Goal: Navigation & Orientation: Find specific page/section

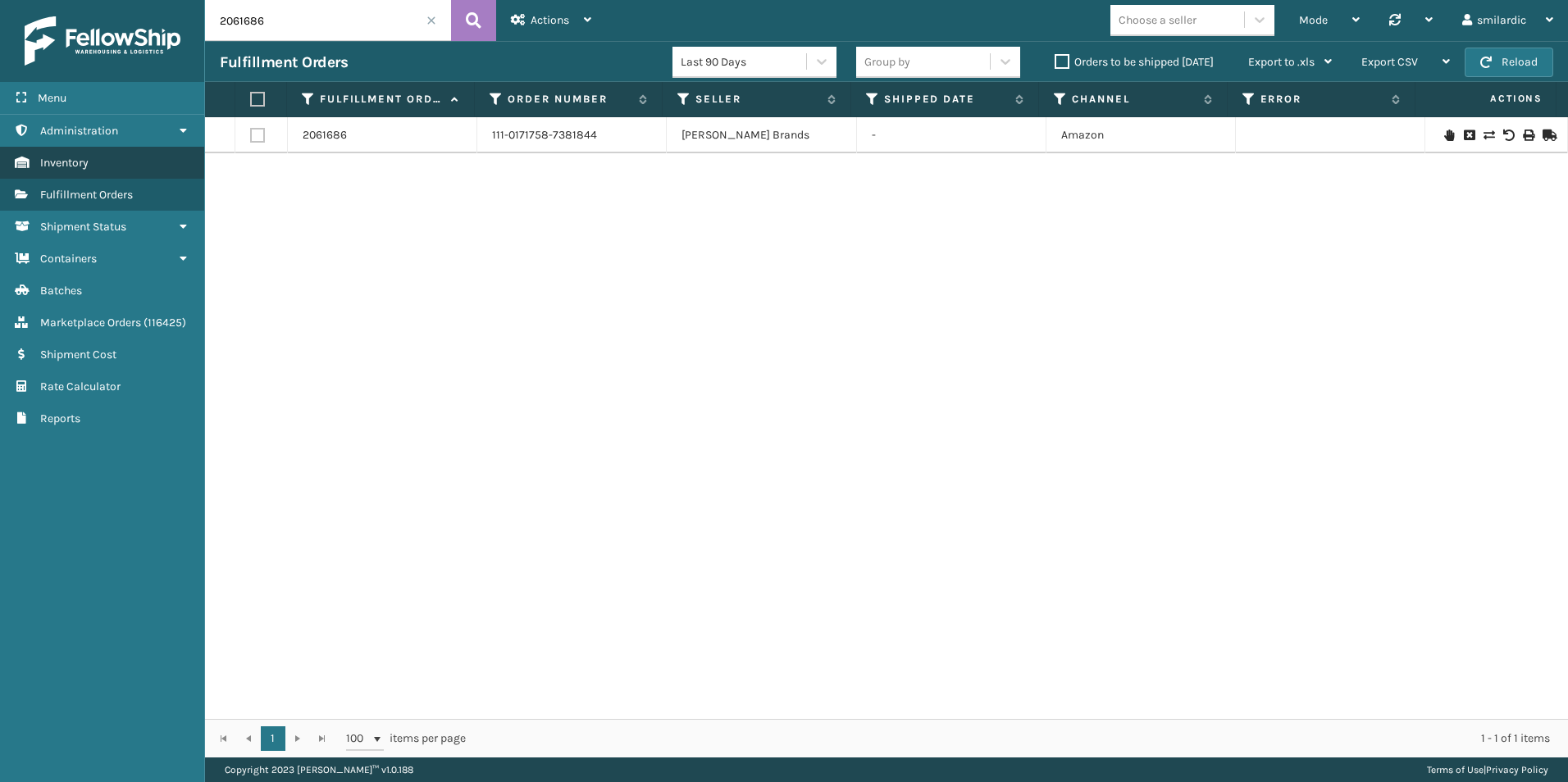
click at [111, 172] on link "Inventory" at bounding box center [102, 162] width 204 height 32
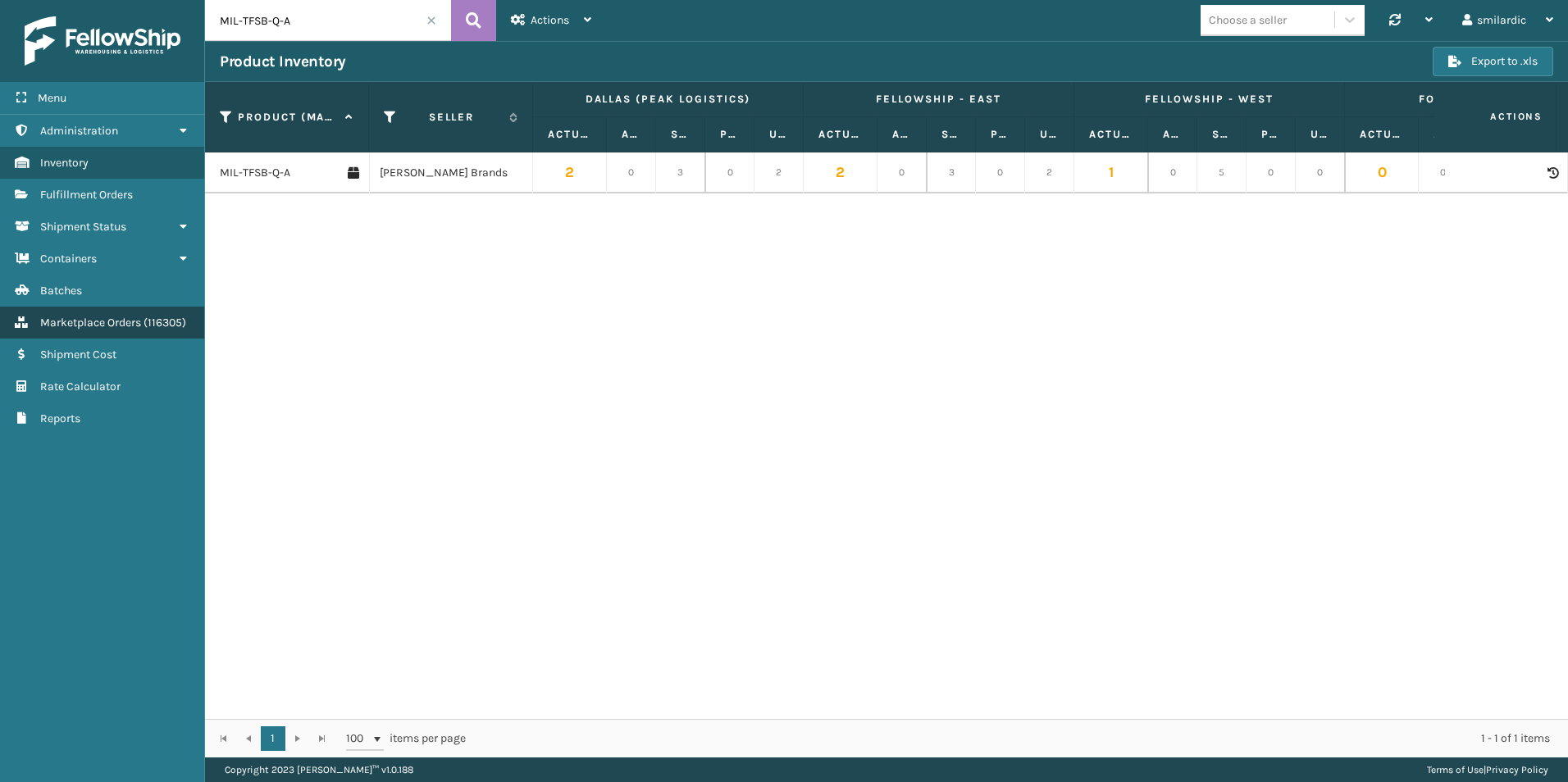
click at [131, 315] on link "Marketplace Orders ( 116305 )" at bounding box center [102, 323] width 204 height 32
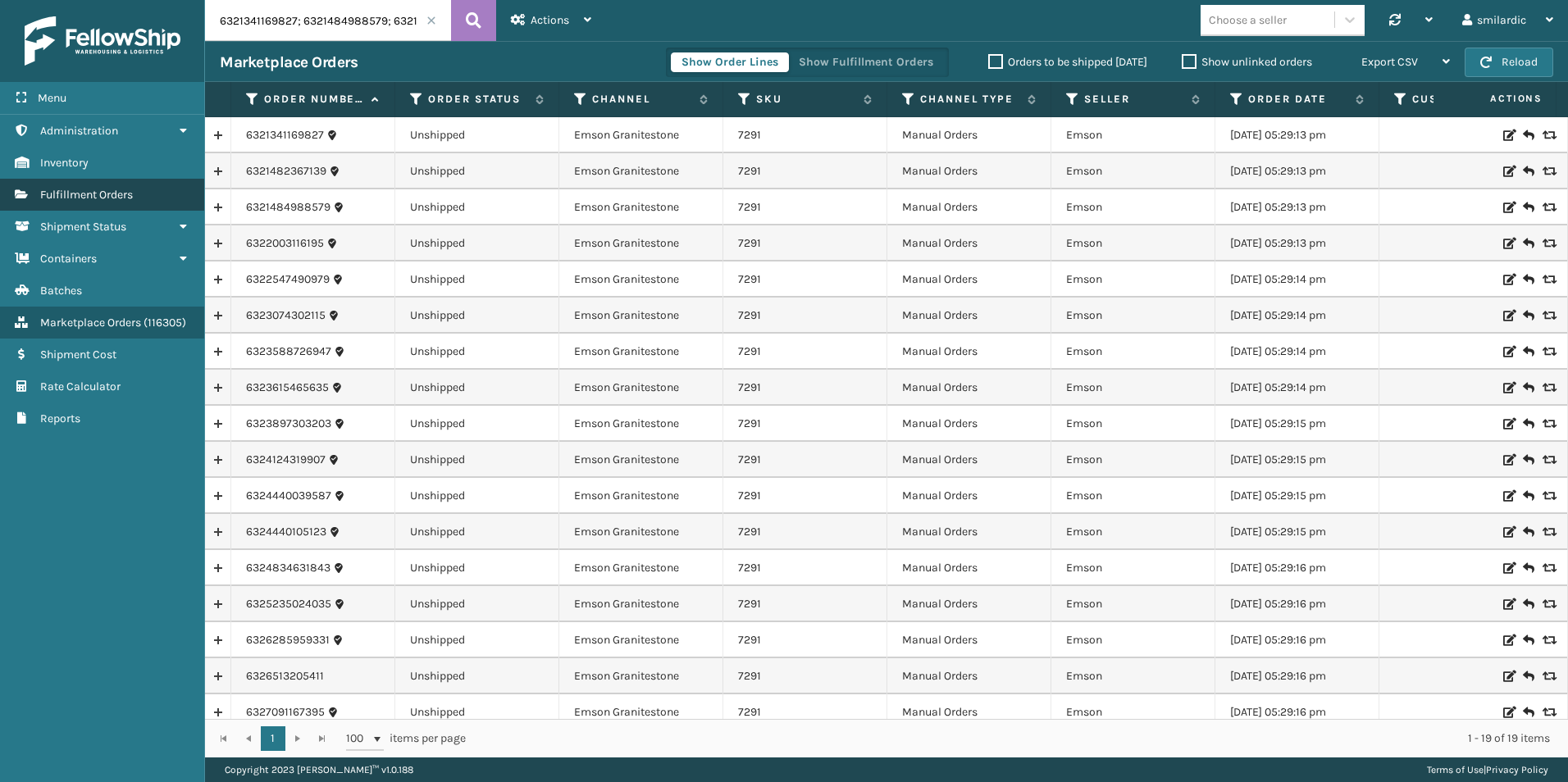
click at [141, 198] on link "Fulfillment Orders" at bounding box center [102, 195] width 204 height 32
